Goal: Task Accomplishment & Management: Use online tool/utility

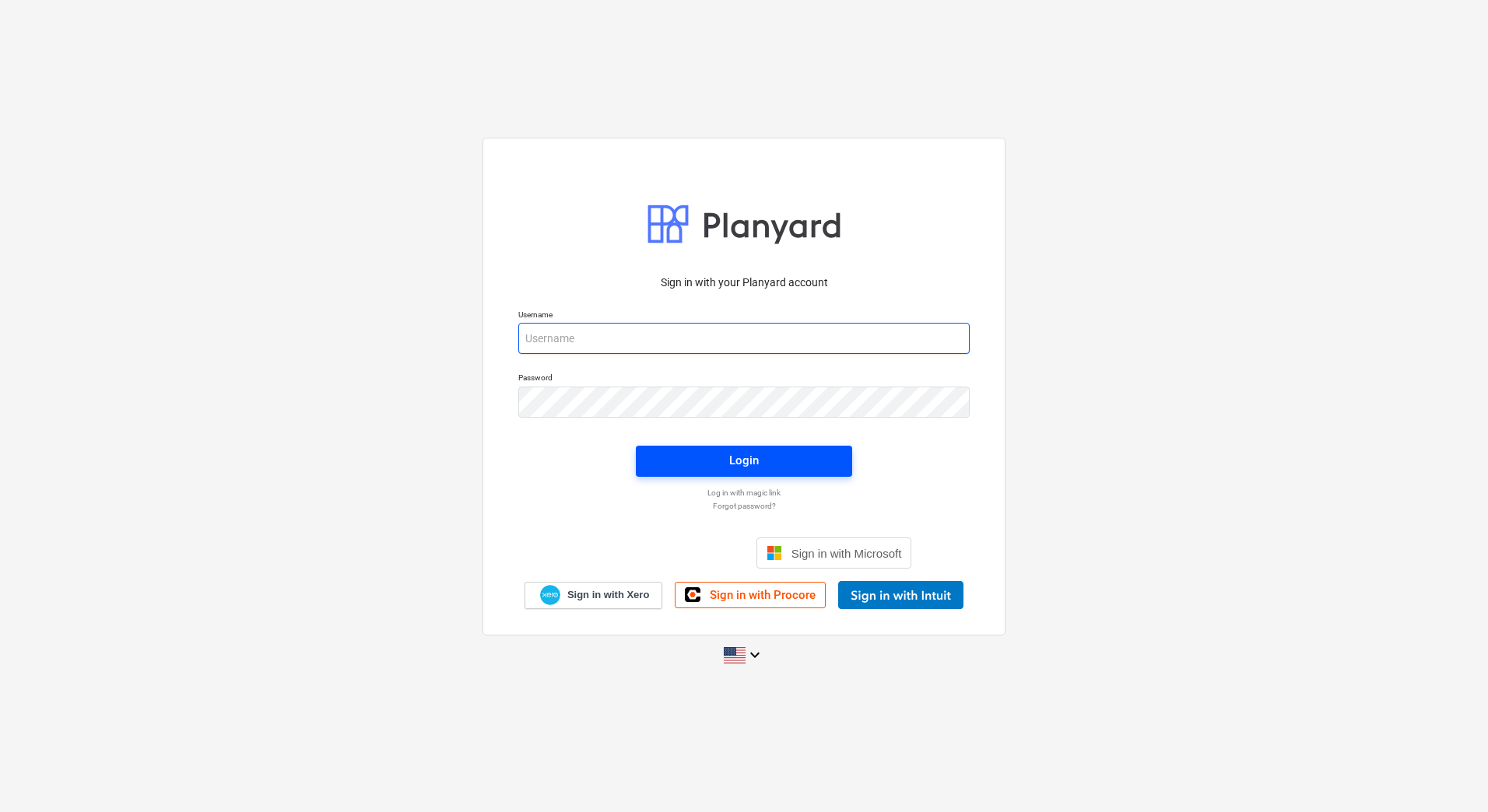
type input "[PERSON_NAME][EMAIL_ADDRESS][DOMAIN_NAME]"
click at [716, 465] on span "Login" at bounding box center [744, 460] width 179 height 20
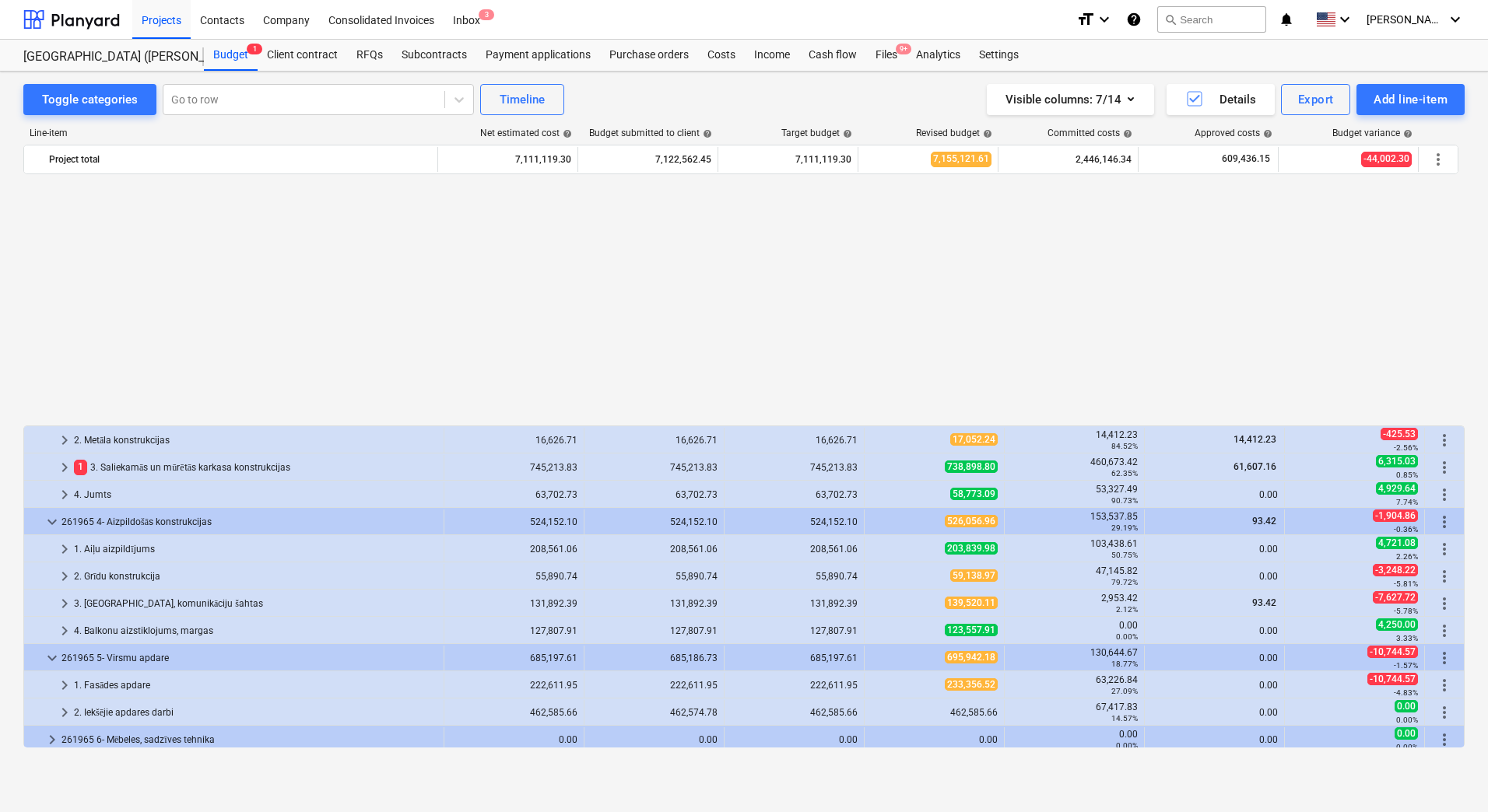
scroll to position [810, 0]
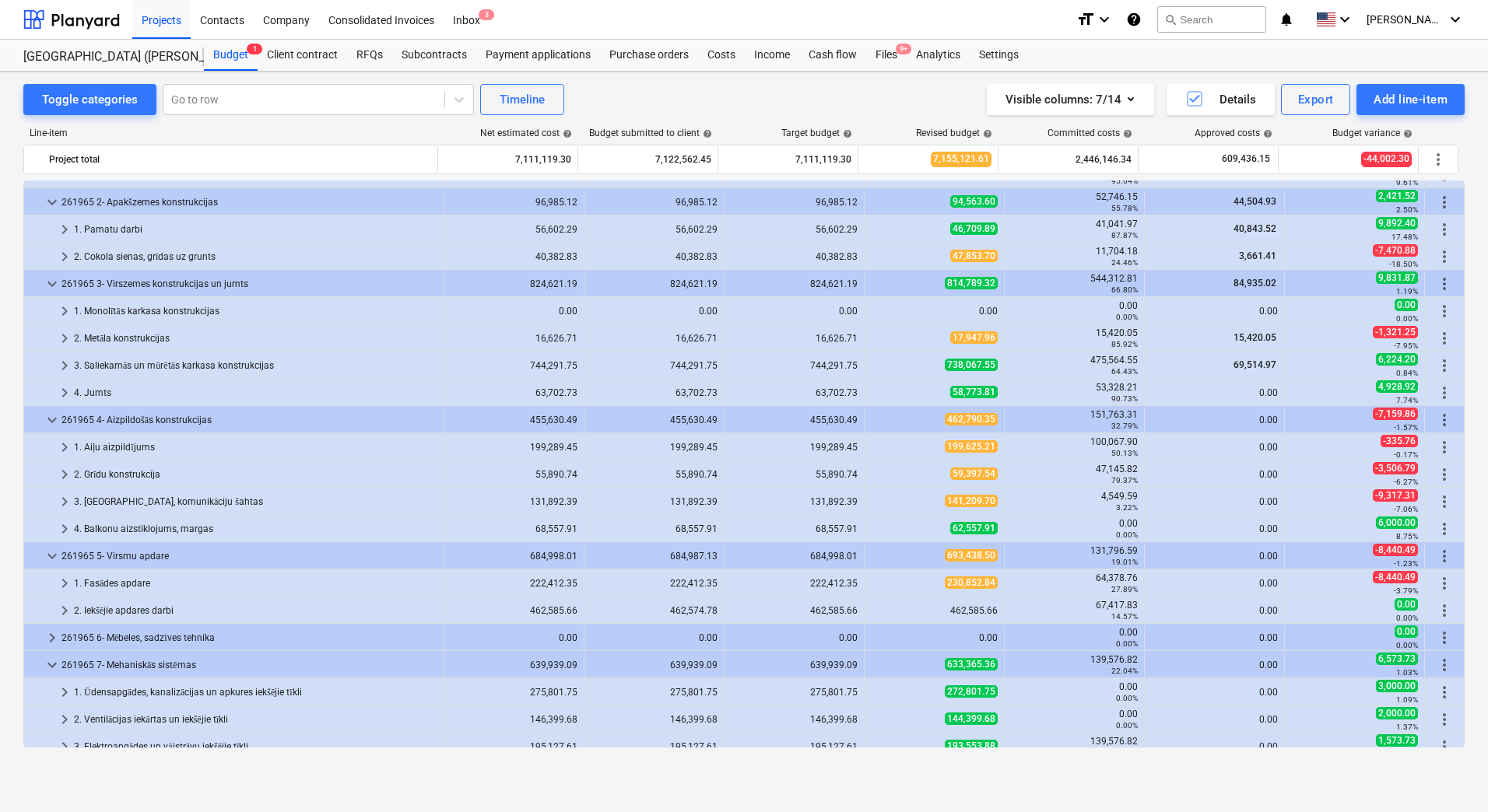
click at [196, 771] on div "Toggle categories Go to row Timeline Visible columns : 7/14 Details Export Add …" at bounding box center [744, 425] width 1488 height 707
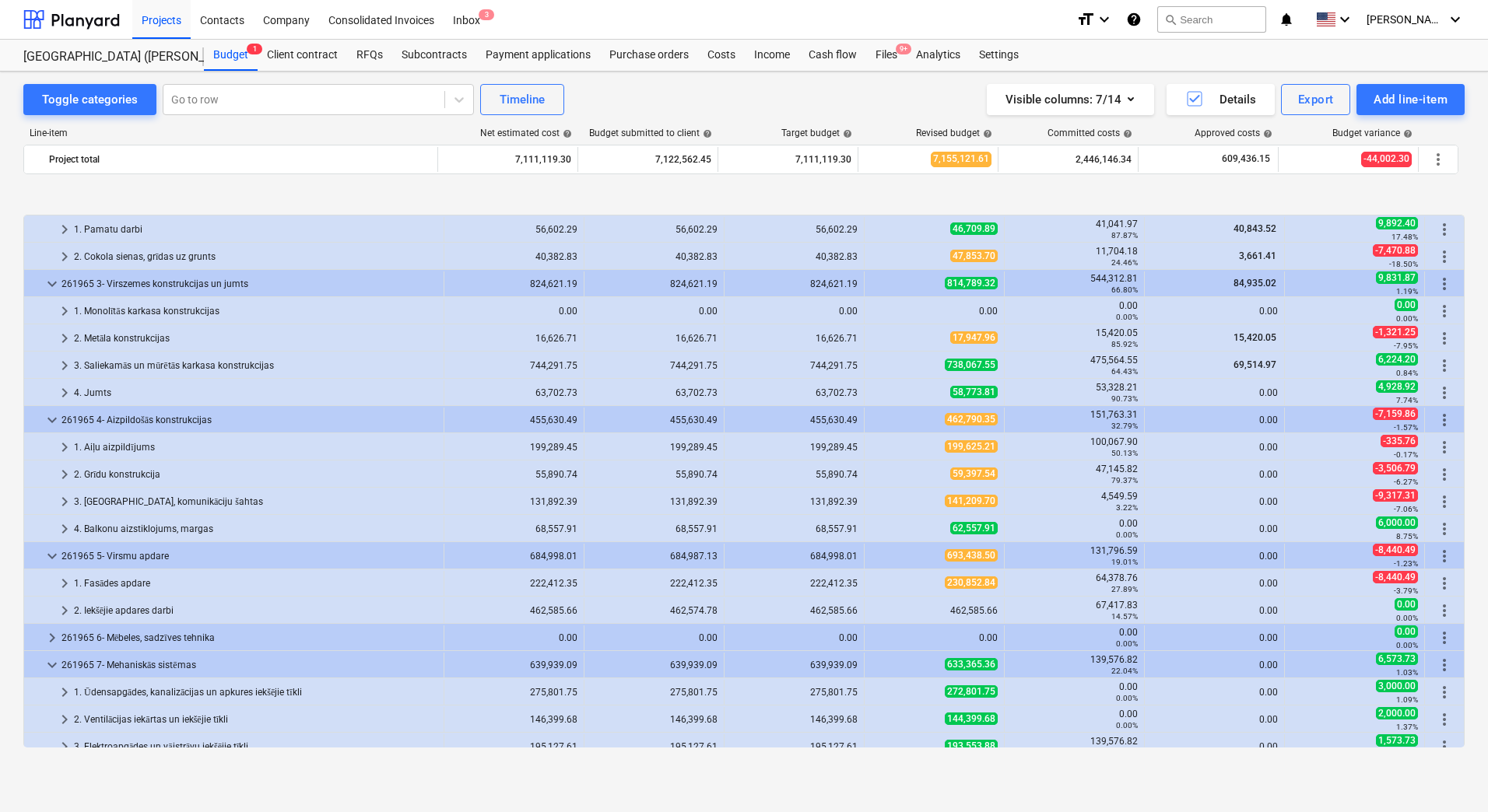
scroll to position [888, 0]
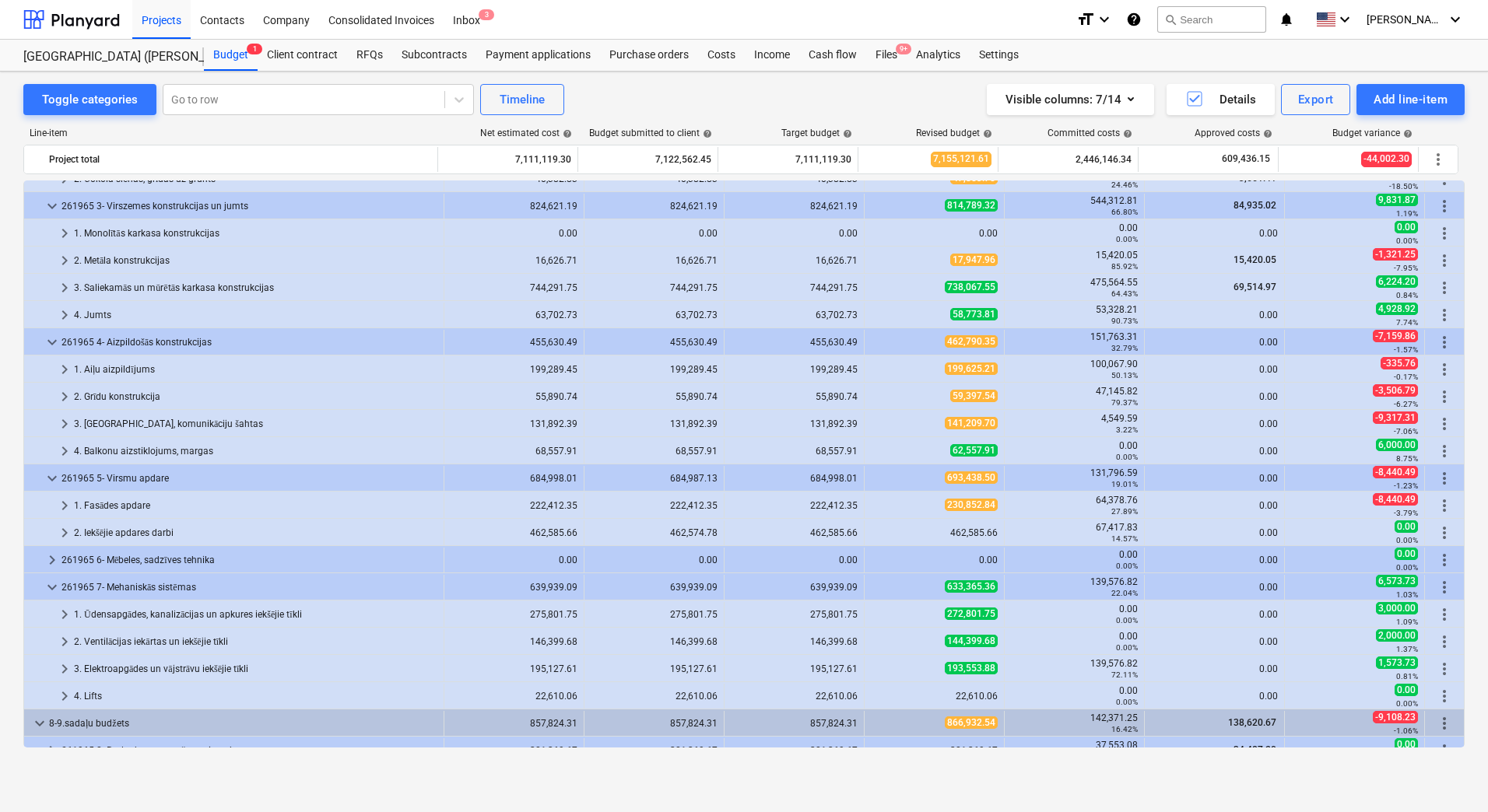
click at [255, 790] on div "Toggle categories Go to row Timeline Visible columns : 7/14 Details Export Add …" at bounding box center [744, 441] width 1488 height 740
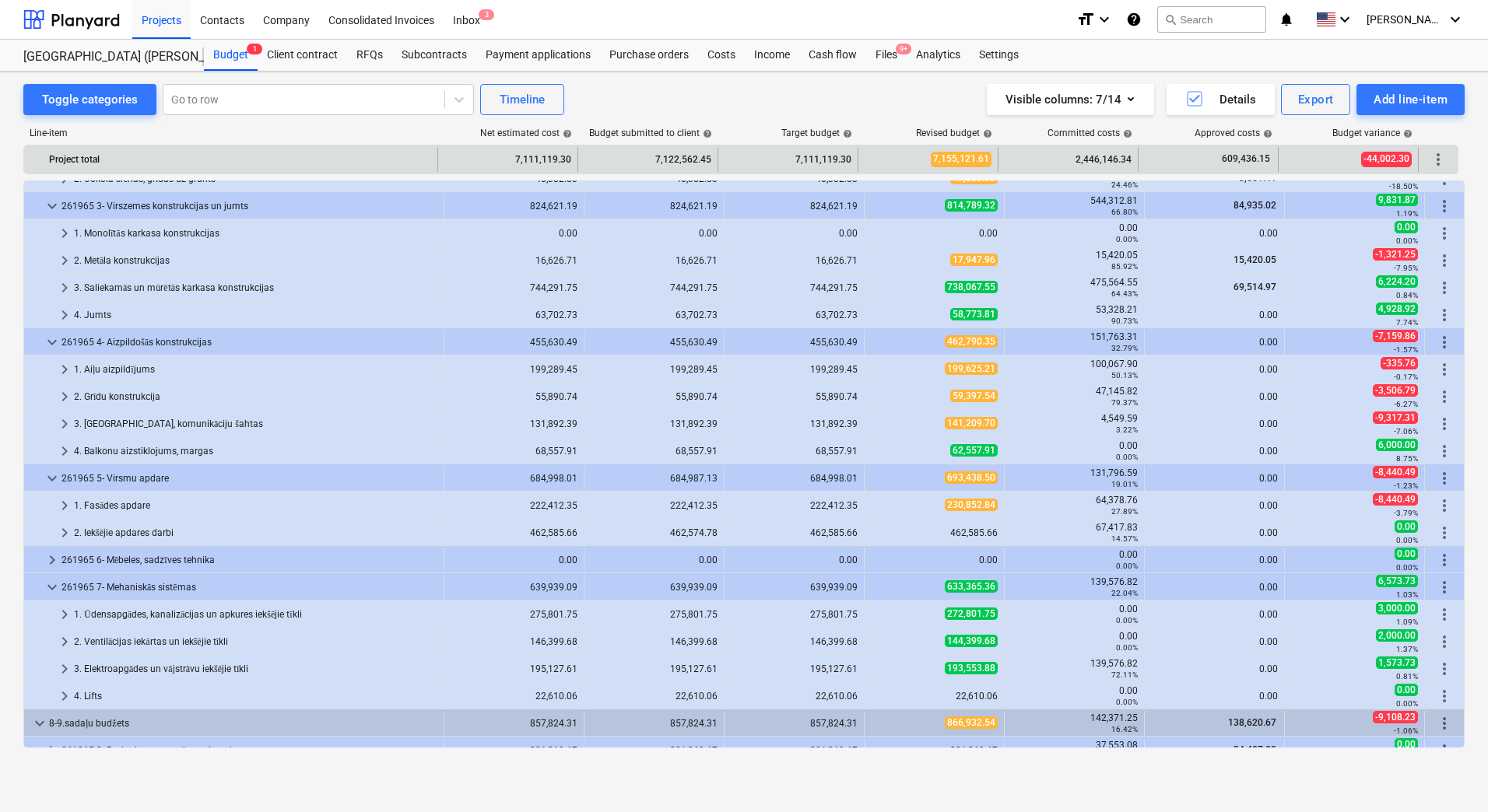
drag, startPoint x: 868, startPoint y: 91, endPoint x: 259, endPoint y: 167, distance: 613.7
click at [868, 91] on div "Visible columns : 7/14 Details Export Add line-item" at bounding box center [1122, 99] width 686 height 31
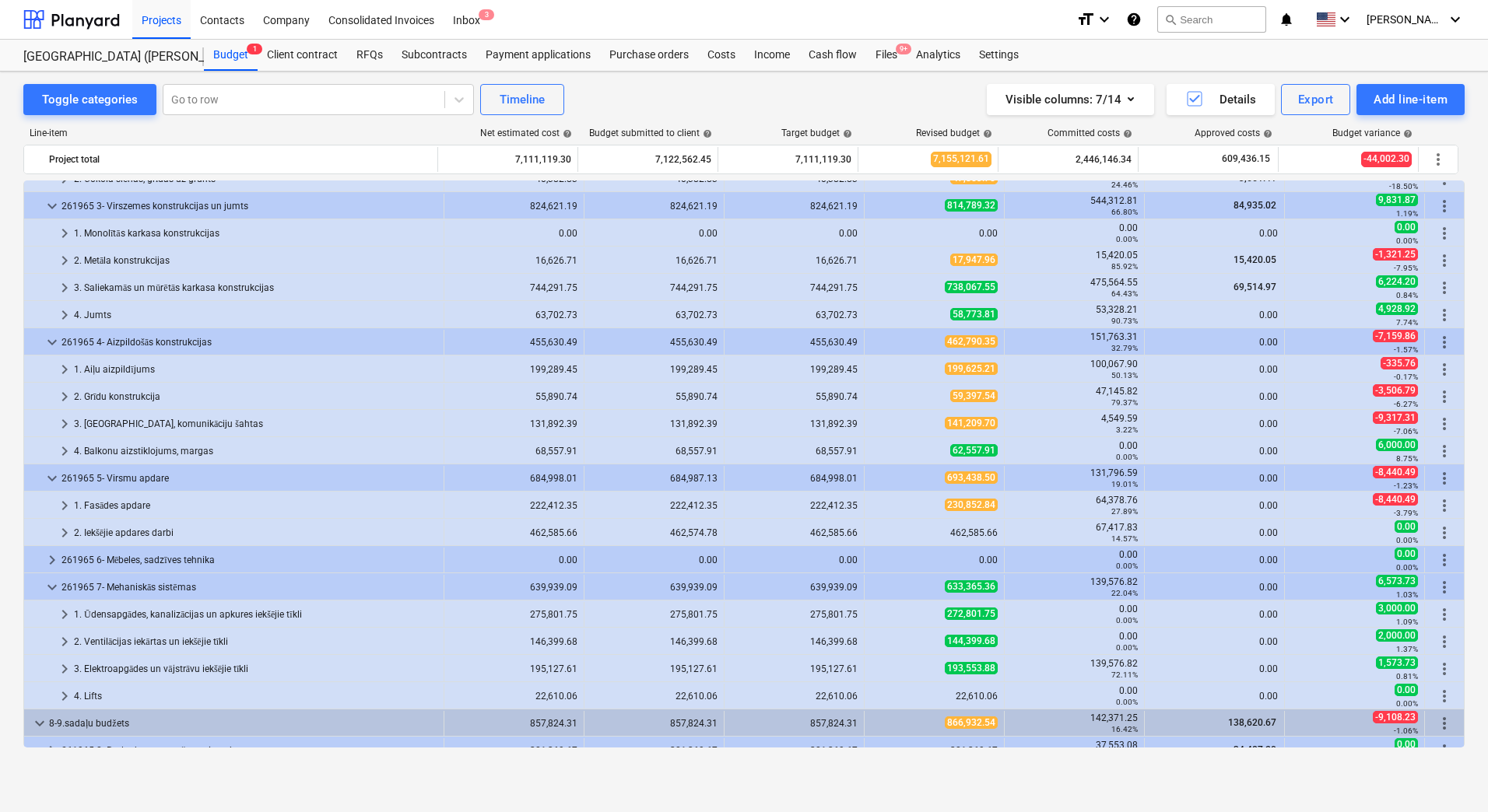
click at [675, 105] on div "Toggle categories Go to row Timeline Visible columns : 7/14 Details Export Add …" at bounding box center [744, 99] width 1441 height 31
click at [287, 773] on div "Toggle categories Go to row Timeline Visible columns : 7/14 Details Export Add …" at bounding box center [744, 425] width 1488 height 707
click at [711, 96] on div "Toggle categories Go to row Timeline Visible columns : 7/14 Details Export Add …" at bounding box center [744, 99] width 1441 height 31
click at [228, 781] on div "Toggle categories Go to row Timeline Visible columns : 7/14 Details Export Add …" at bounding box center [744, 441] width 1488 height 740
